Goal: Find contact information: Find contact information

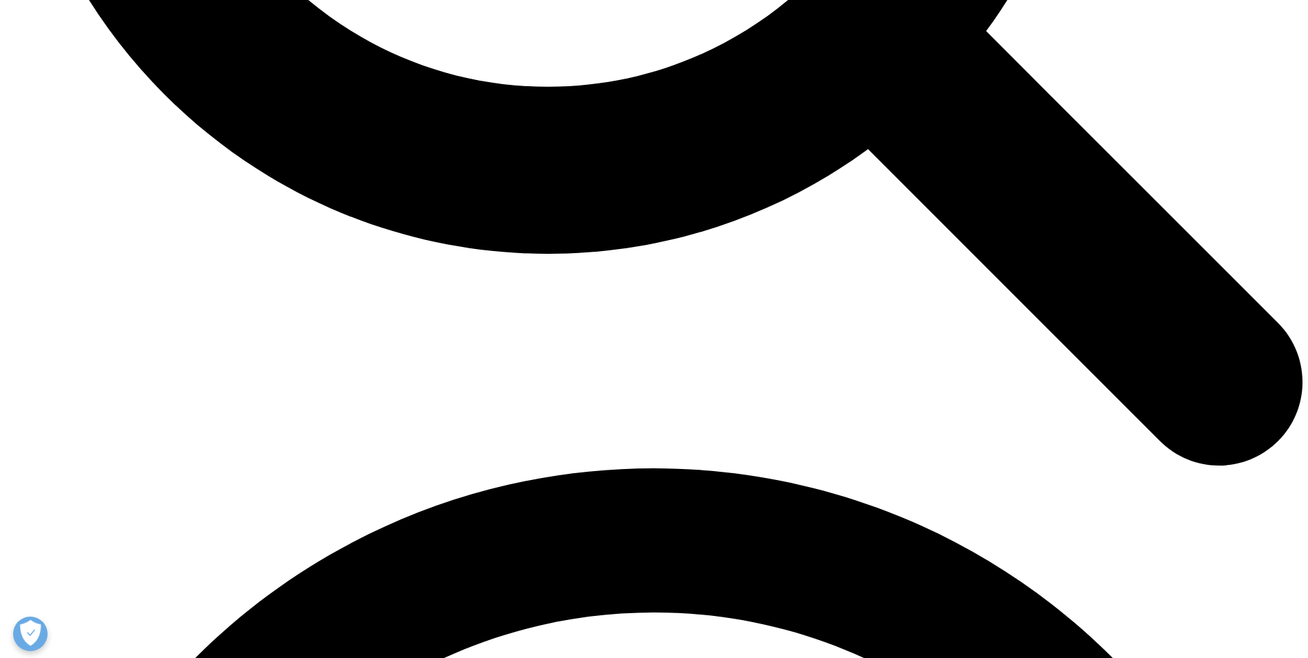
scroll to position [2170, 0]
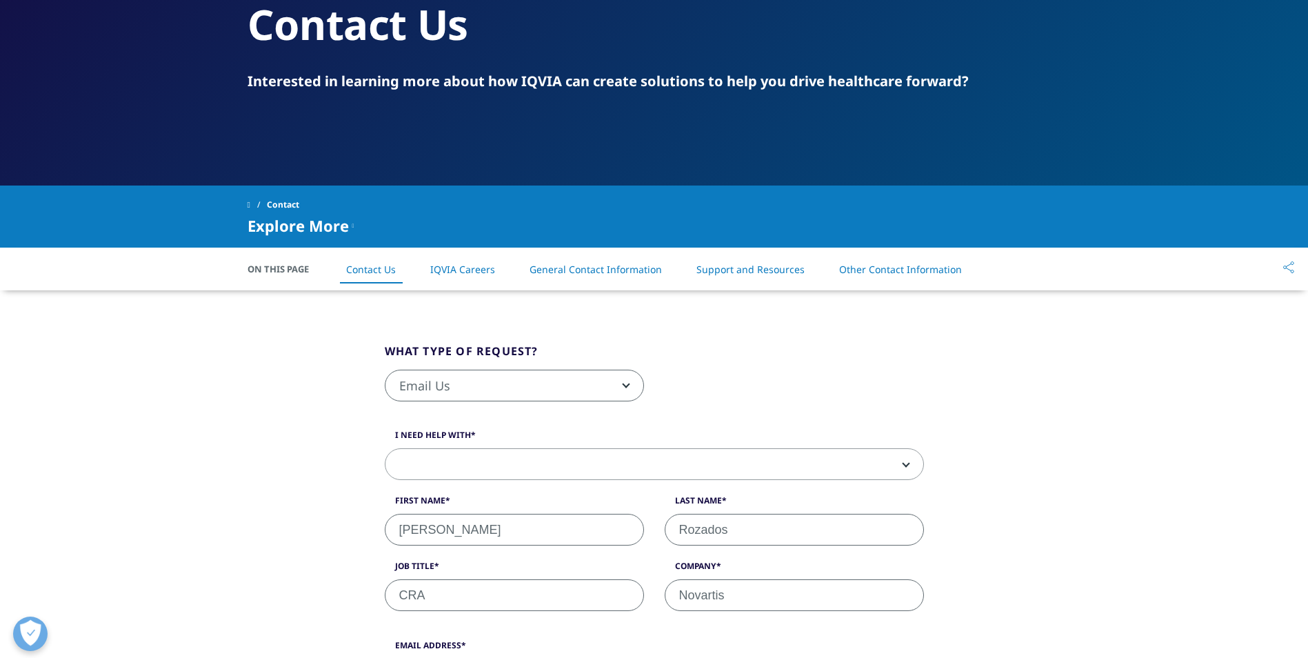
scroll to position [138, 0]
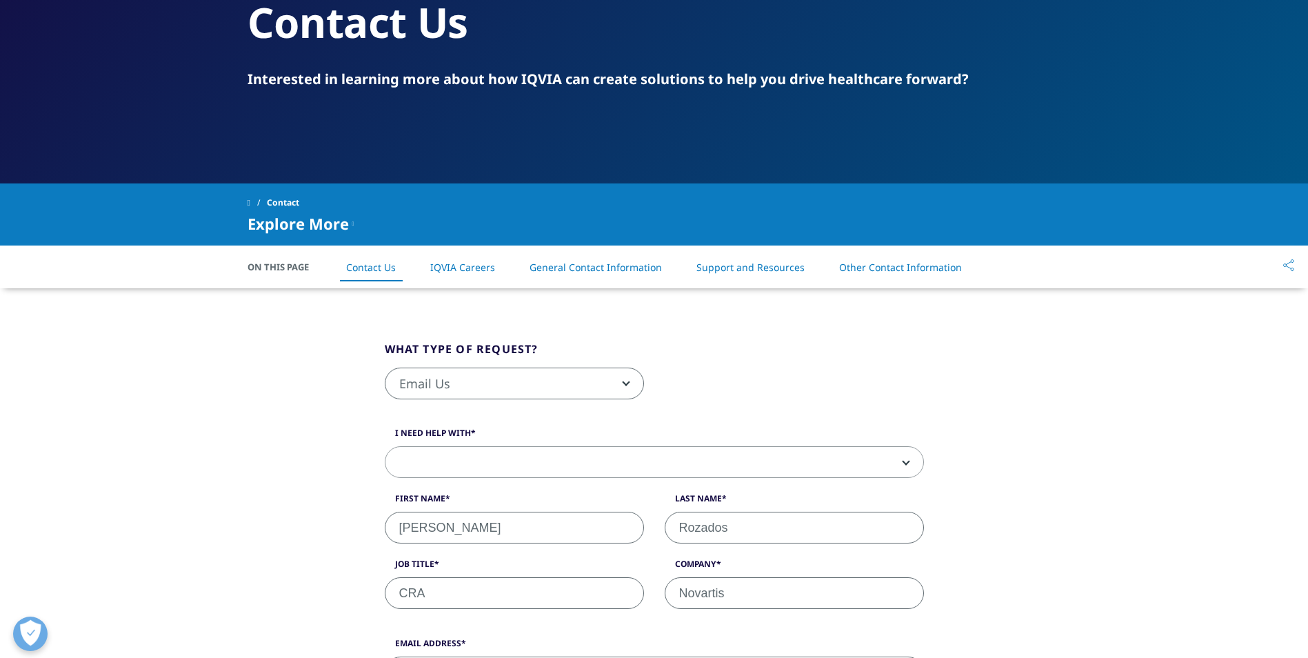
click at [603, 382] on span "Email Us" at bounding box center [515, 384] width 258 height 32
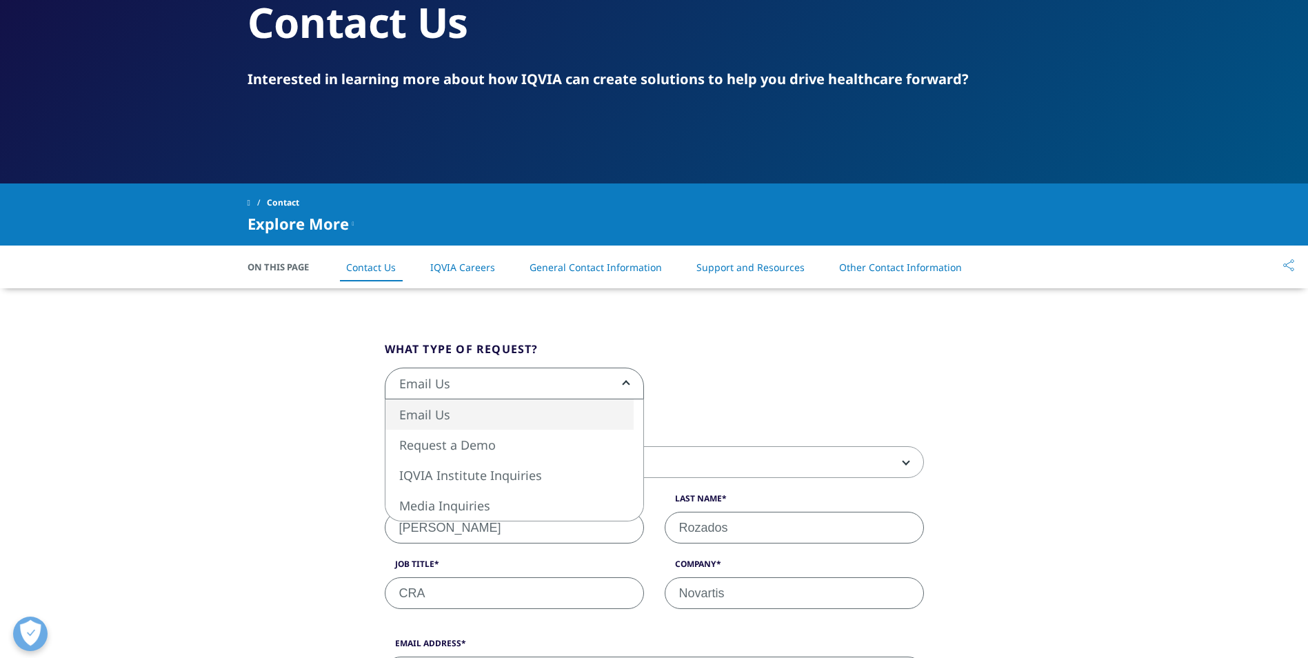
click at [603, 382] on span "Email Us" at bounding box center [515, 384] width 258 height 32
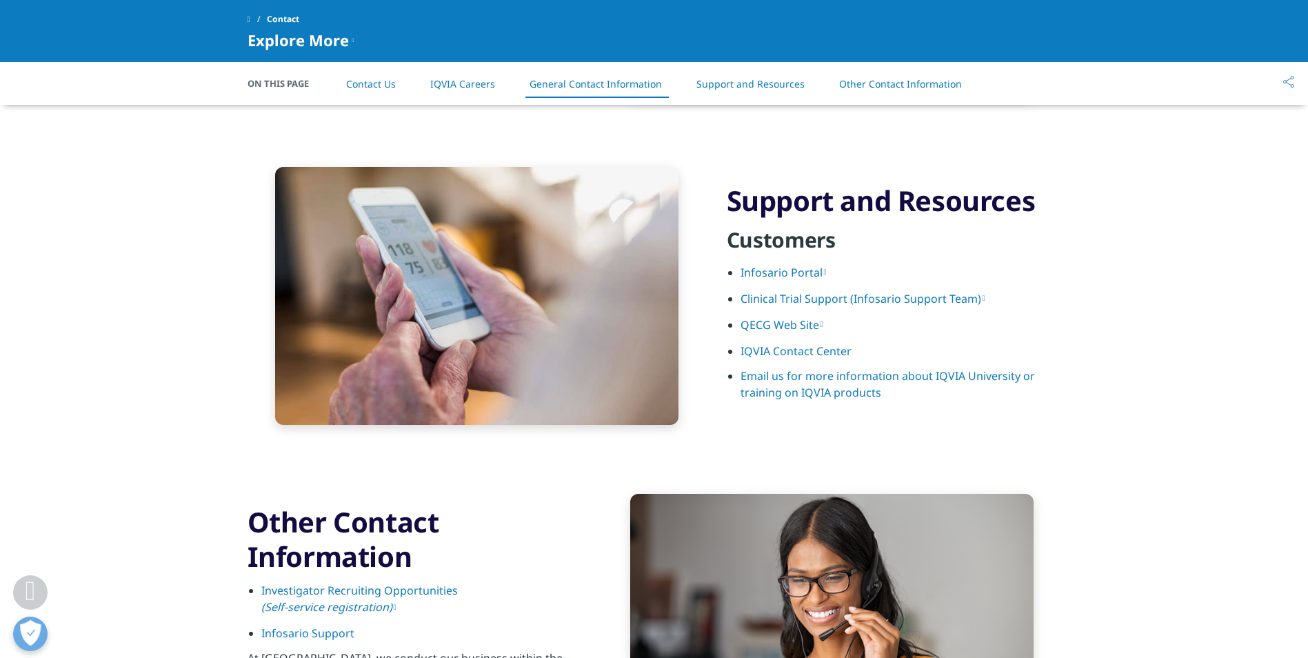
scroll to position [1663, 0]
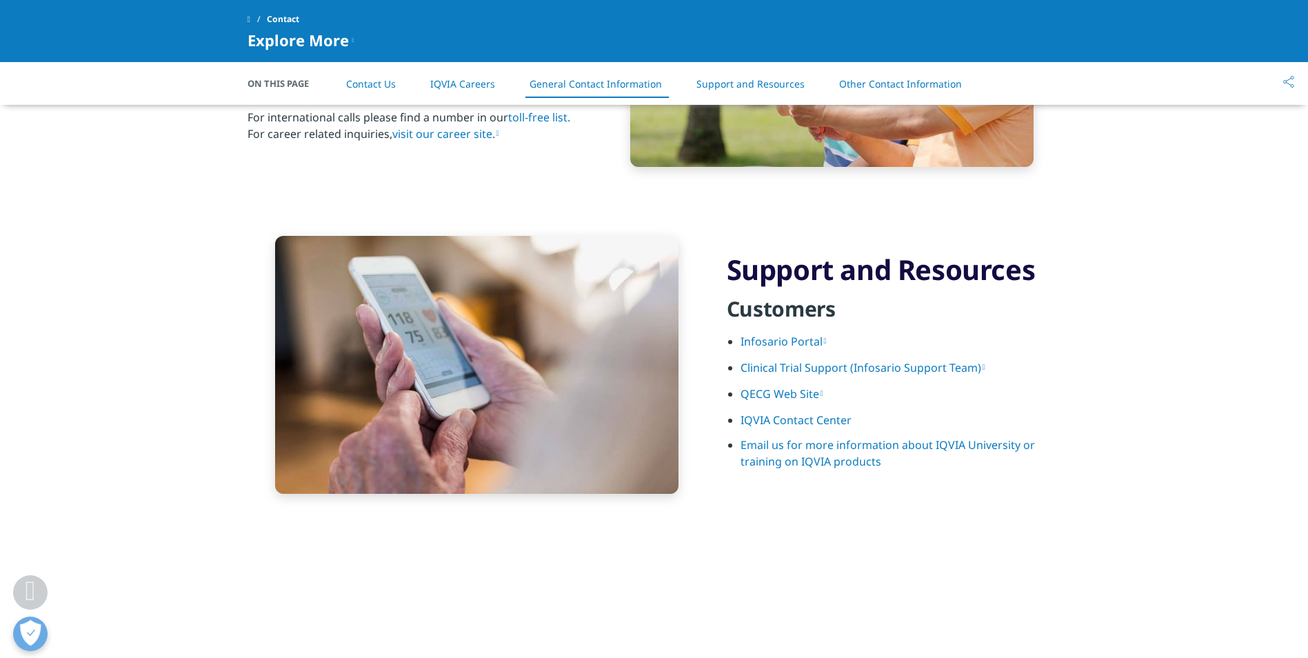
click at [782, 459] on link "Email us for more information about IQVIA University or training on IQVIA produ…" at bounding box center [888, 453] width 295 height 32
